Goal: Task Accomplishment & Management: Use online tool/utility

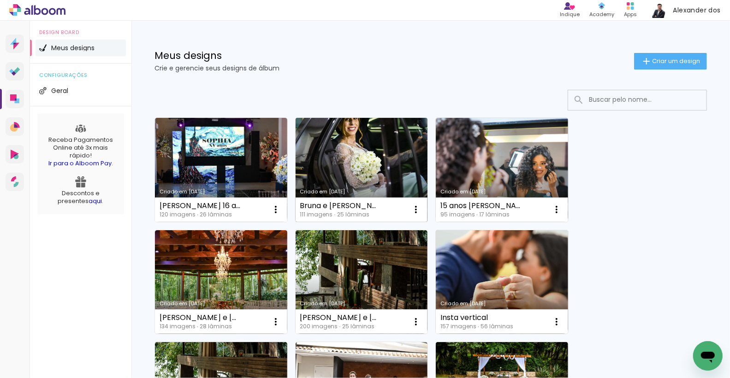
click at [356, 174] on link "Criado em [DATE]" at bounding box center [361, 170] width 132 height 104
